Goal: Navigation & Orientation: Find specific page/section

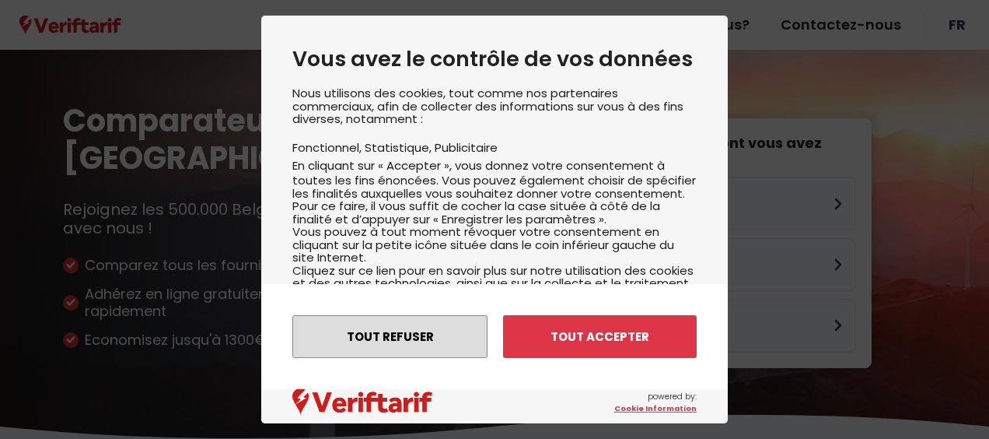
click at [450, 345] on button "Tout refuser" at bounding box center [389, 336] width 195 height 43
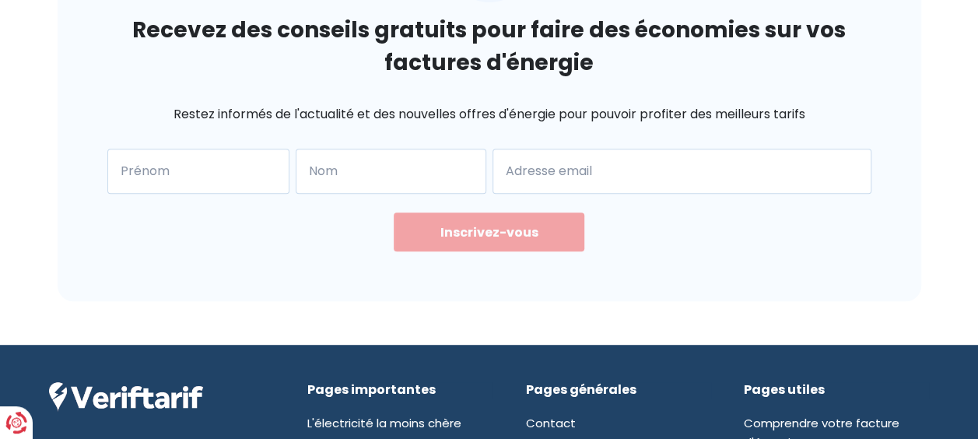
scroll to position [3356, 0]
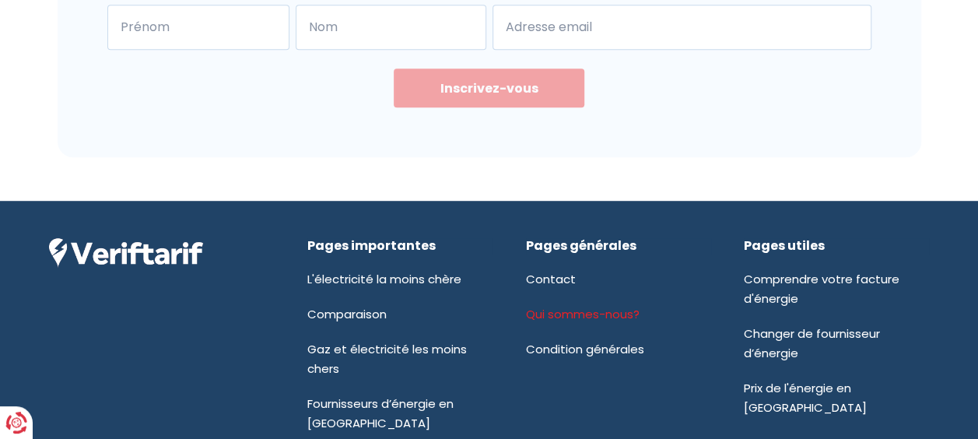
click at [564, 306] on link "Qui sommes-nous?" at bounding box center [583, 314] width 114 height 16
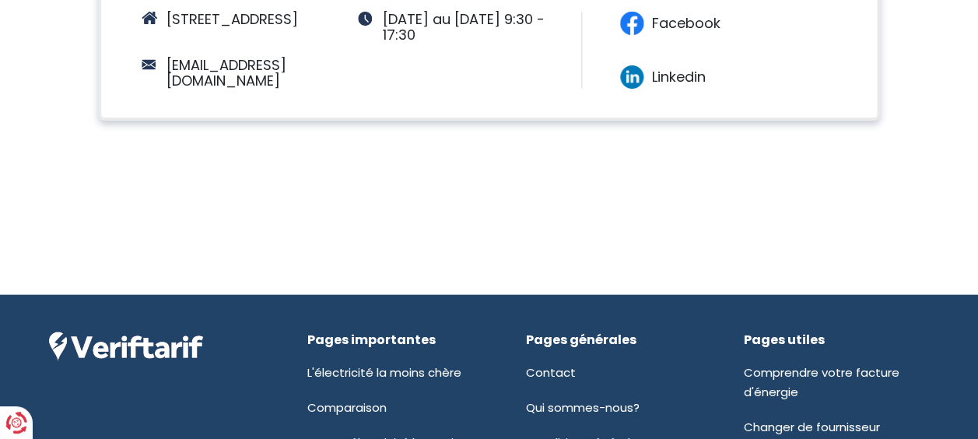
scroll to position [1717, 0]
